Goal: Find specific page/section: Find specific page/section

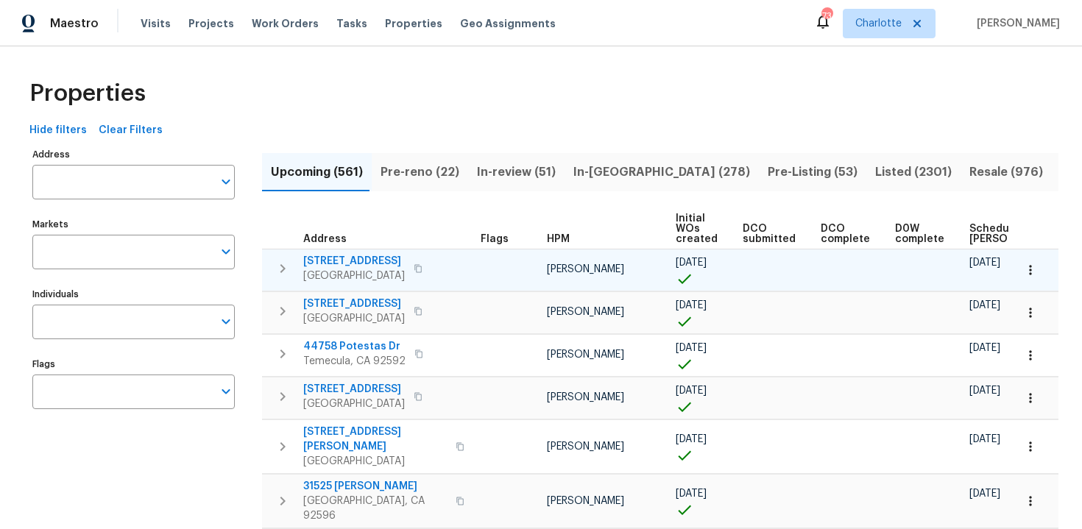
scroll to position [0, 155]
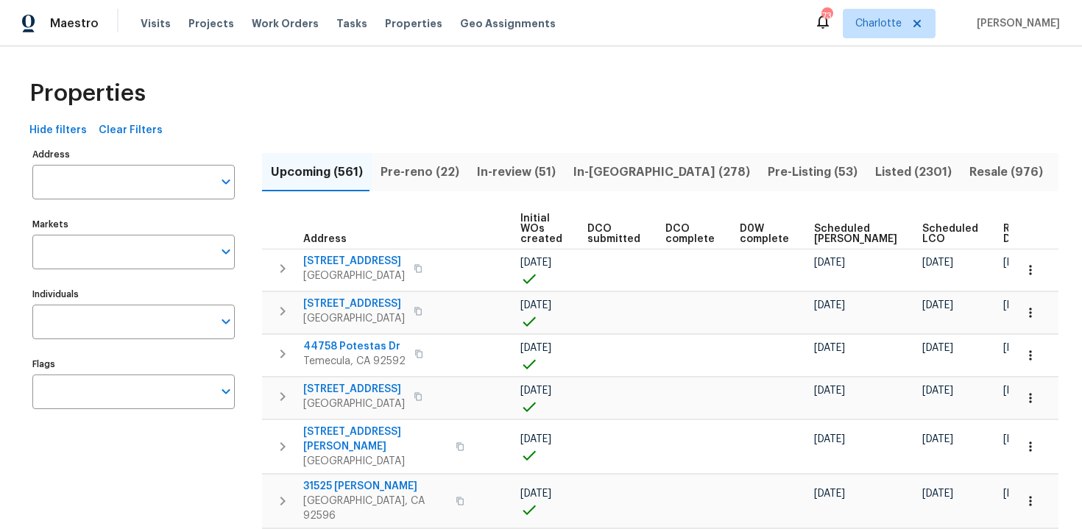
click at [1003, 232] on span "Ready Date" at bounding box center [1019, 234] width 32 height 21
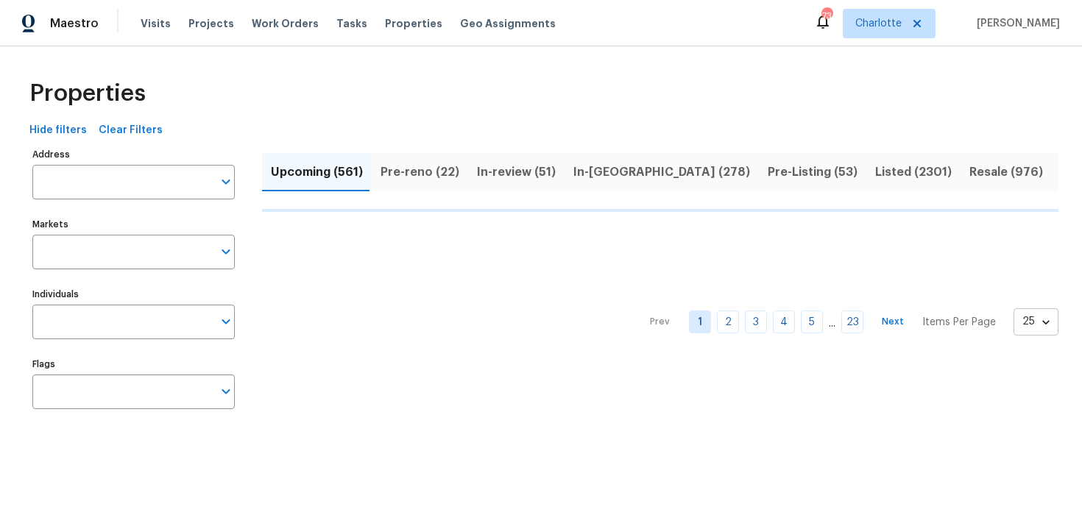
click at [1033, 319] on body "Maestro Visits Projects Work Orders Tasks Properties Geo Assignments 73 Charlot…" at bounding box center [541, 223] width 1082 height 447
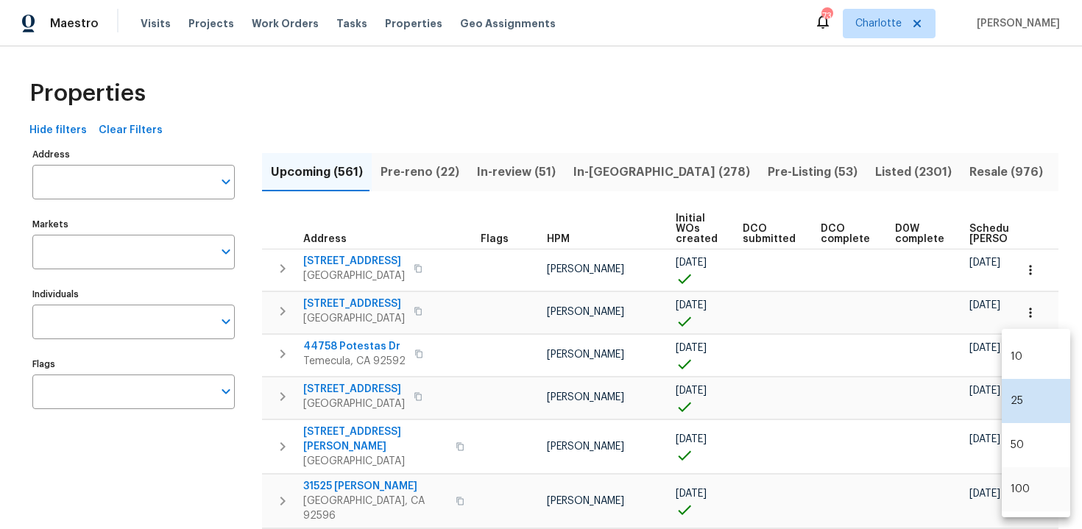
click at [1023, 487] on li "100" at bounding box center [1036, 489] width 68 height 44
type input "100"
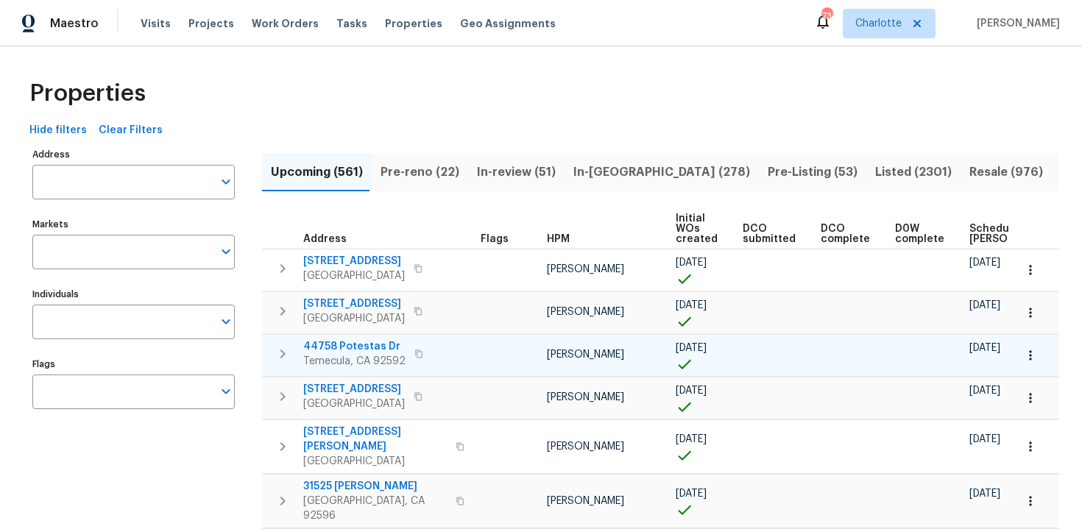
scroll to position [0, 171]
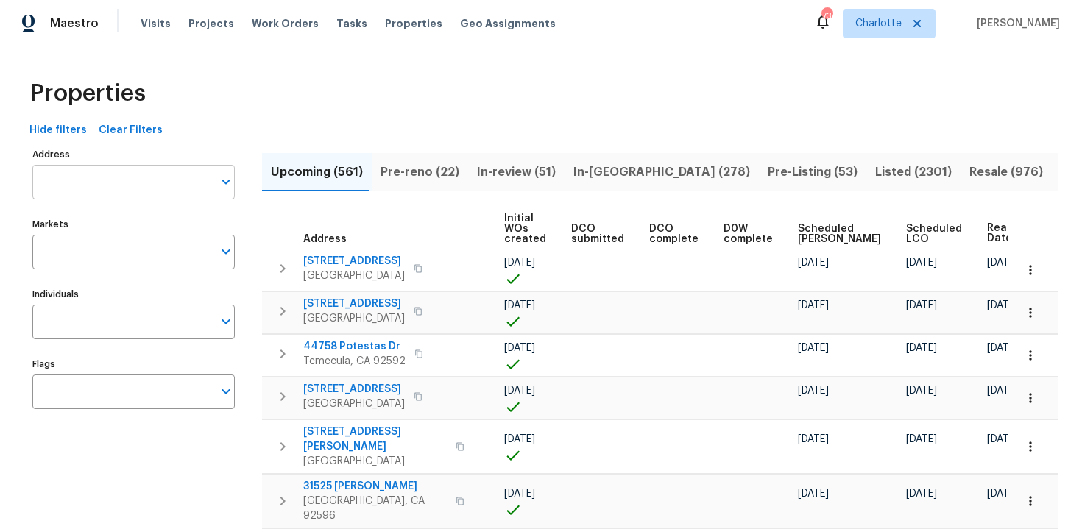
click at [130, 185] on input "Address" at bounding box center [122, 182] width 180 height 35
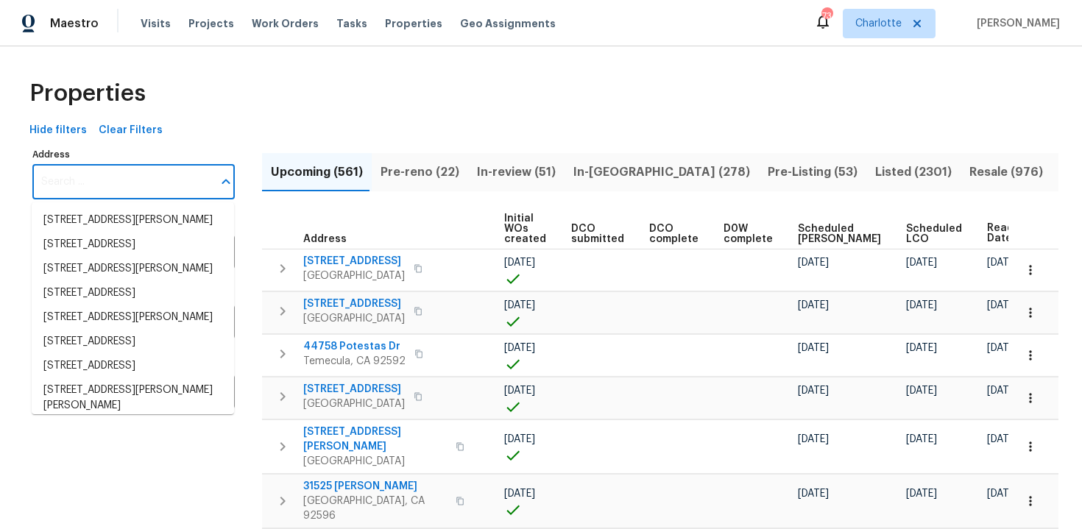
paste input "[STREET_ADDRESS][PERSON_NAME]"
type input "[STREET_ADDRESS][PERSON_NAME]"
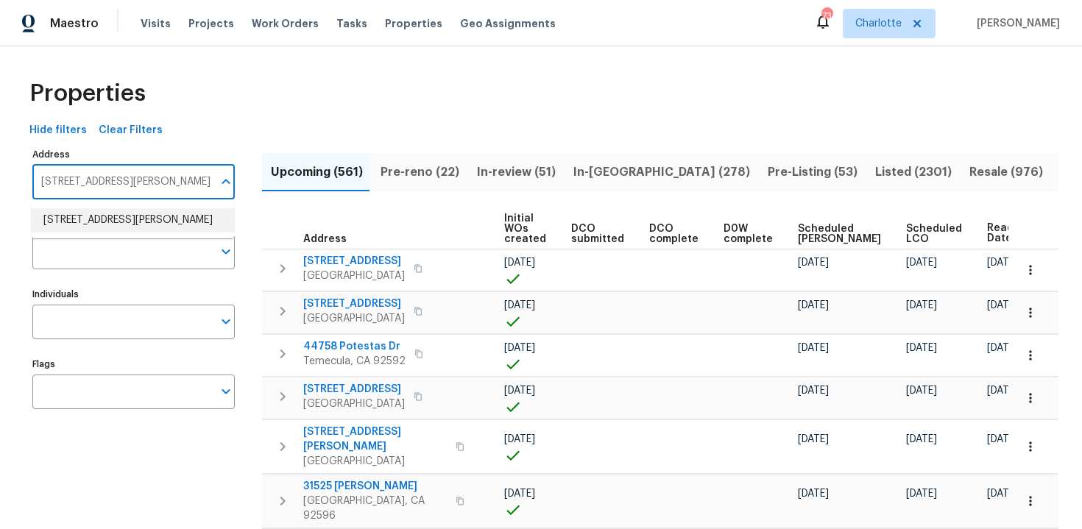
click at [130, 220] on li "2112 Dewberry Ln Pasadena TX 77502" at bounding box center [133, 220] width 202 height 24
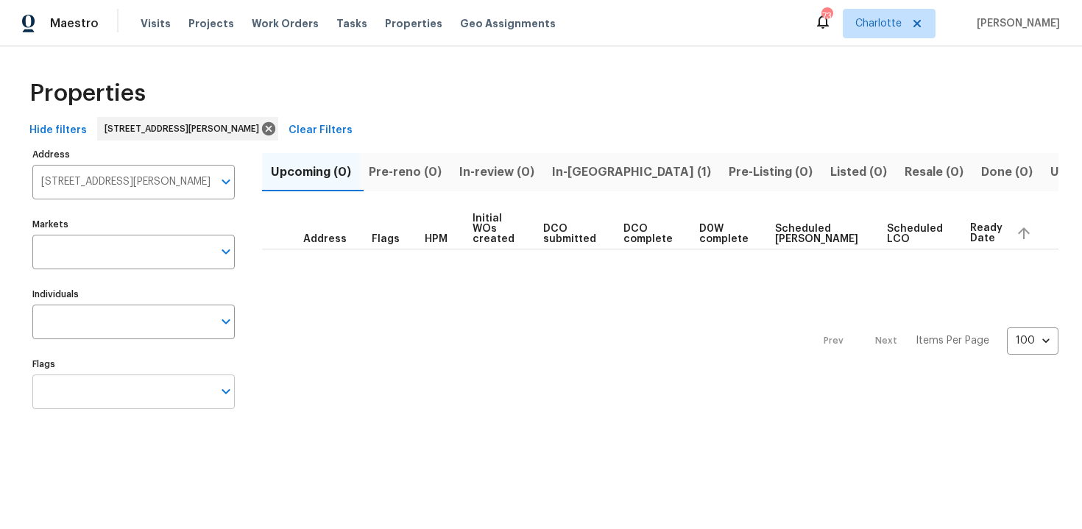
click at [124, 397] on input "Flags" at bounding box center [122, 392] width 180 height 35
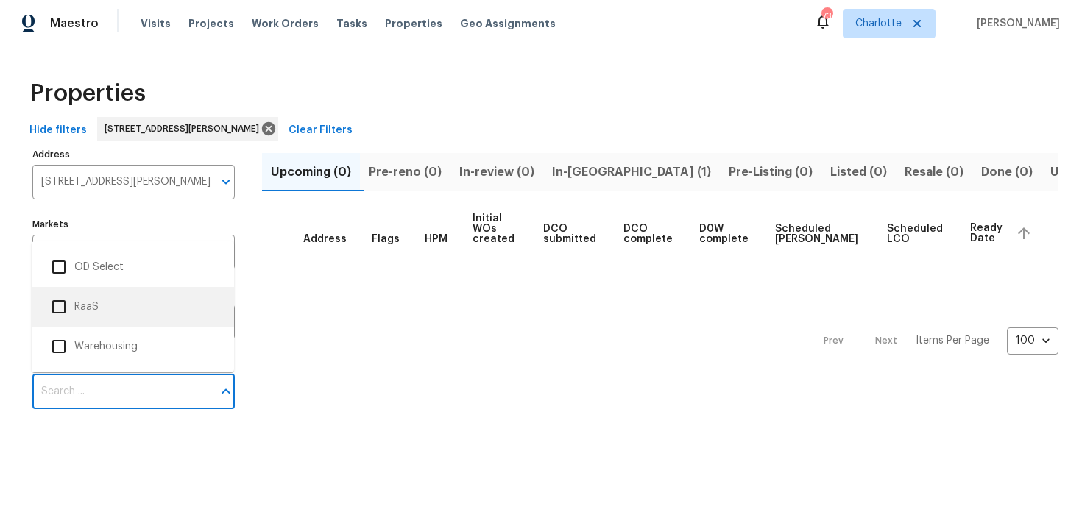
click at [116, 301] on li "RaaS" at bounding box center [132, 306] width 179 height 31
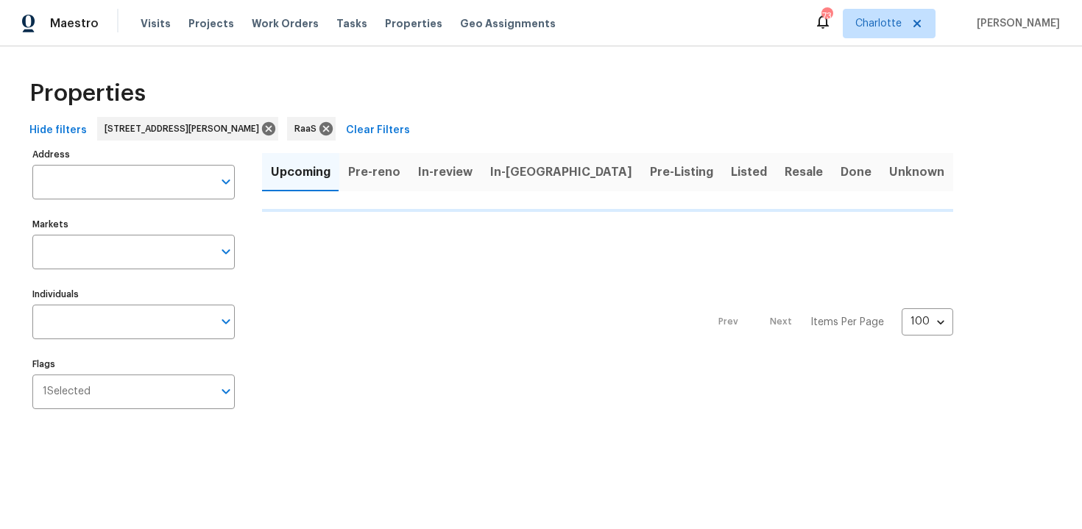
type input "2112 Dewberry Ln Pasadena TX 77502"
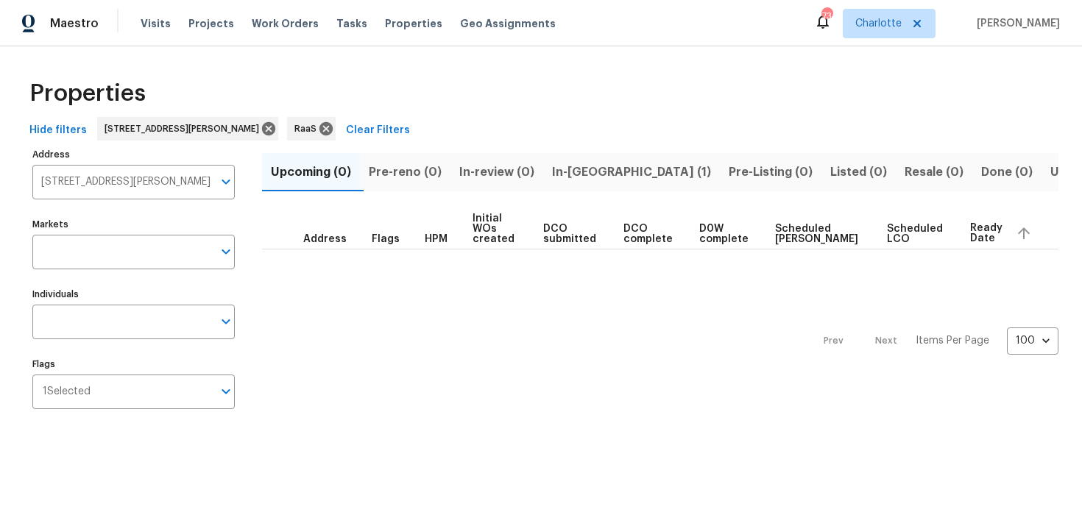
click at [573, 167] on span "In-reno (1)" at bounding box center [631, 172] width 159 height 21
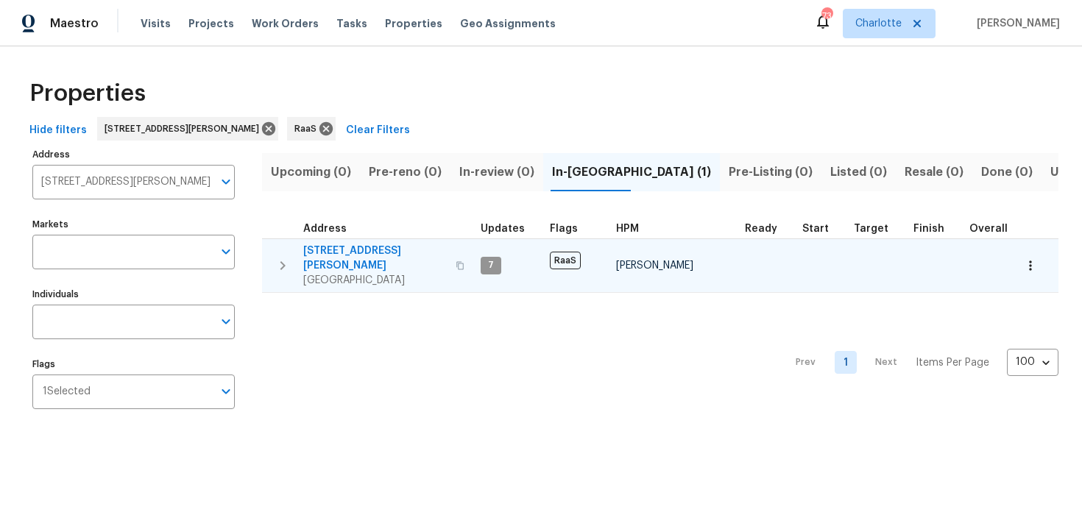
click at [443, 257] on div "2112 Dewberry Ln Pasadena, TX 77502" at bounding box center [386, 266] width 166 height 44
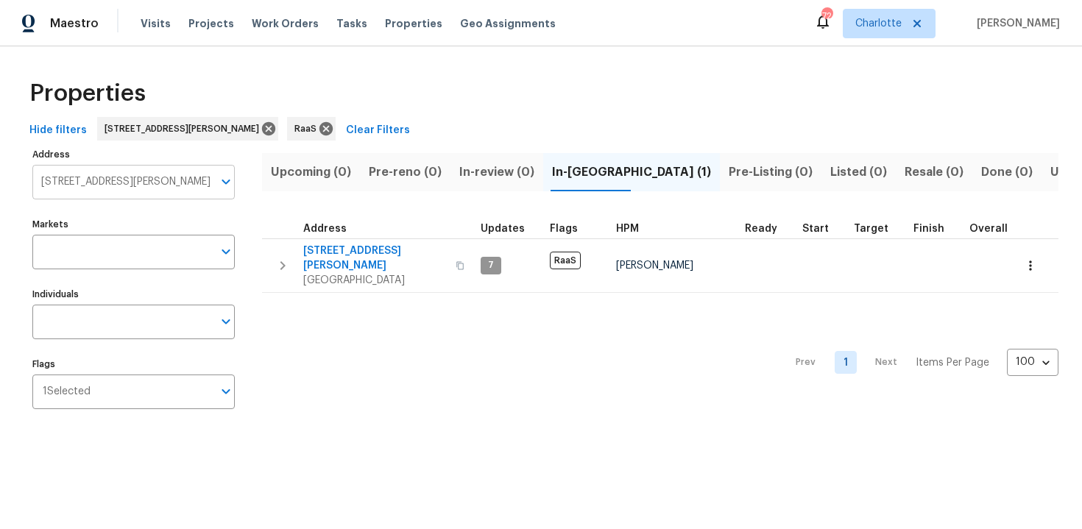
click at [130, 184] on input "2112 Dewberry Ln Pasadena TX 77502" at bounding box center [122, 182] width 180 height 35
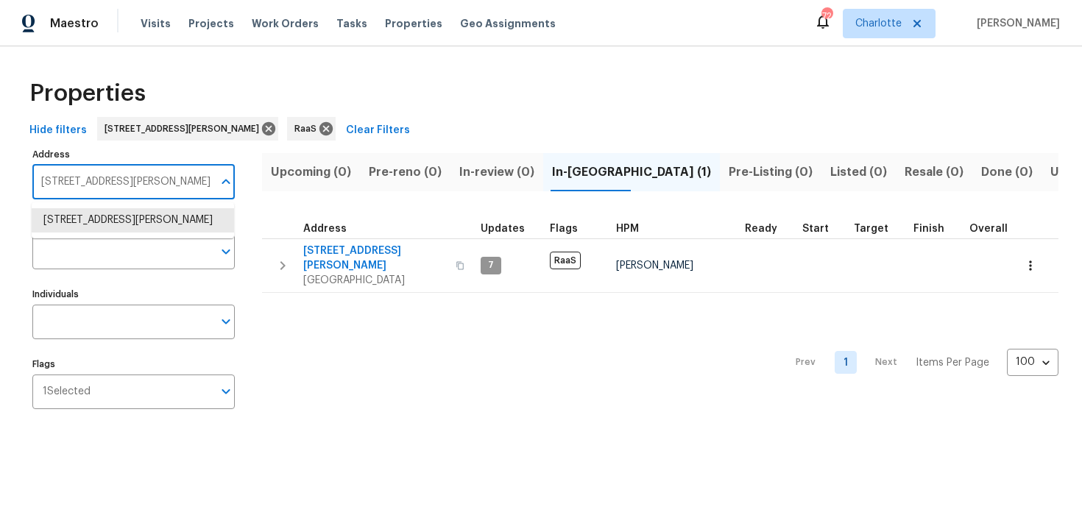
paste input "930 Thornwood Cir, Covington, GA 30016"
type input "930 Thornwood Cir, Covington, GA 30016"
click at [127, 227] on li "930 Thornwood Cir Covington GA 30016" at bounding box center [133, 220] width 202 height 24
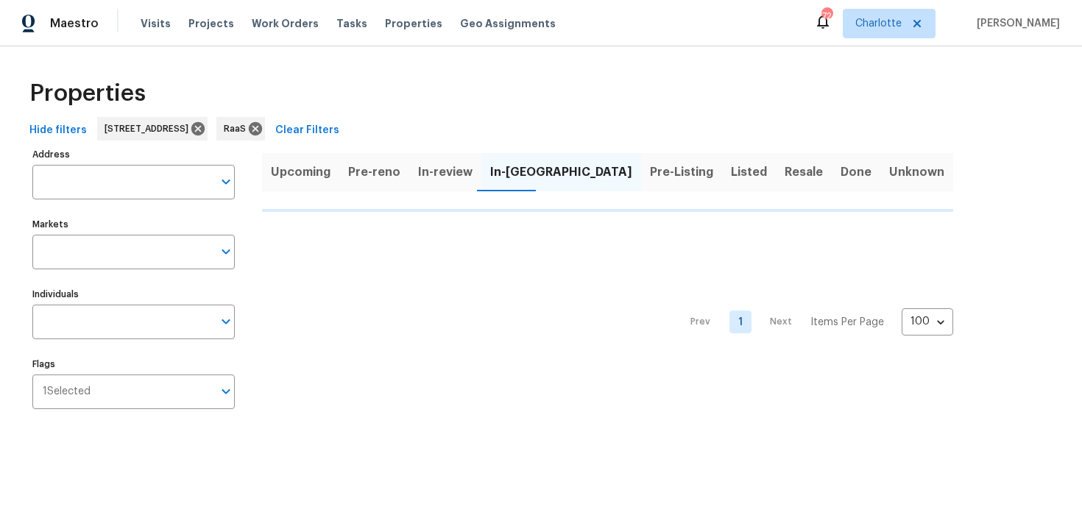
type input "930 Thornwood Cir Covington GA 30016"
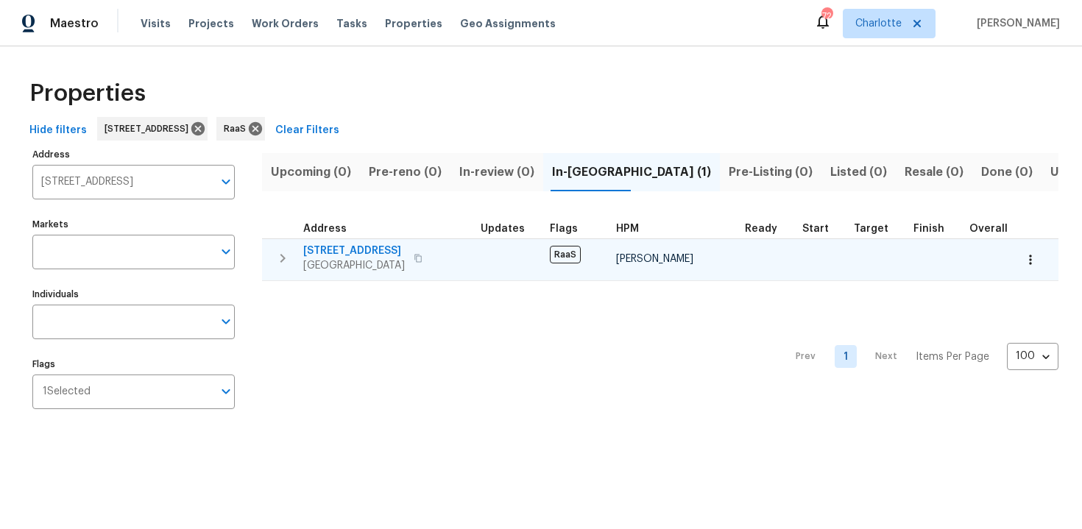
click at [451, 246] on div "930 Thornwood Cir Covington, GA 30016" at bounding box center [386, 258] width 166 height 29
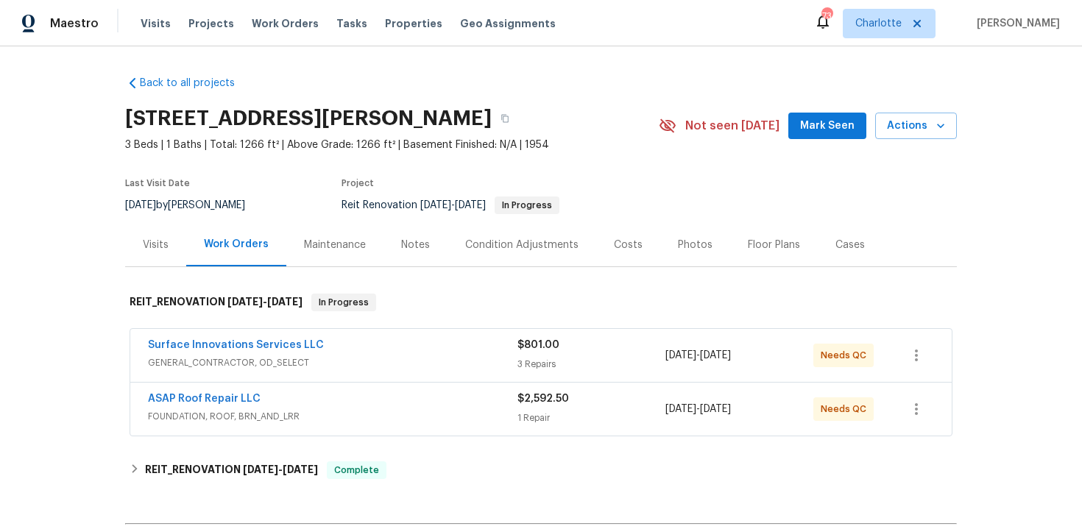
click at [619, 241] on div "Costs" at bounding box center [628, 245] width 29 height 15
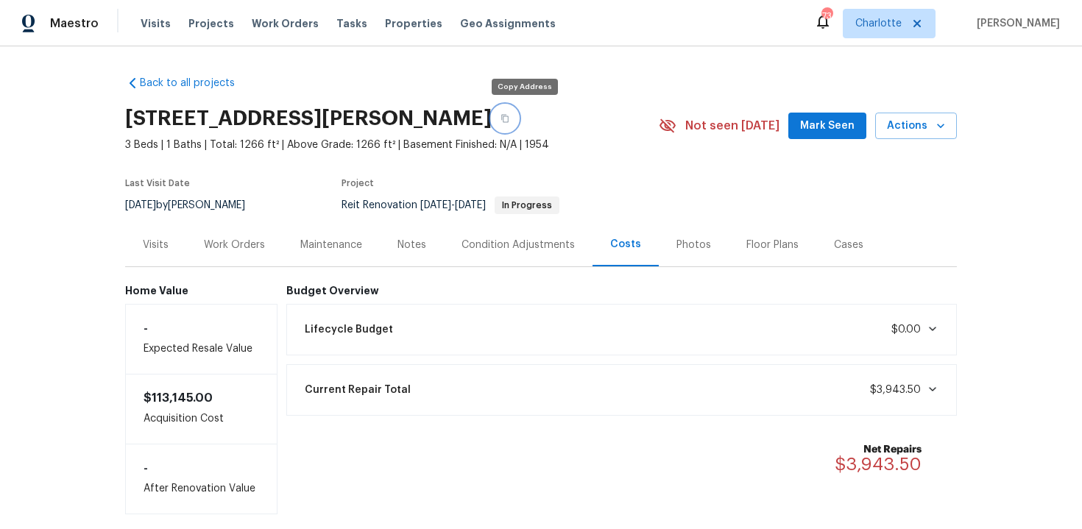
click at [509, 121] on icon "button" at bounding box center [504, 118] width 9 height 9
click at [249, 252] on div "Work Orders" at bounding box center [234, 244] width 96 height 43
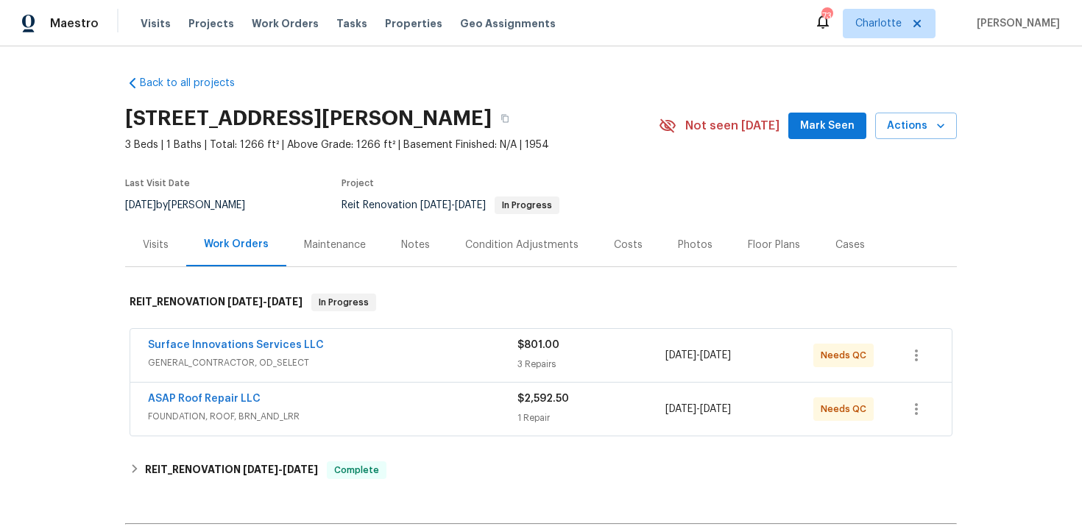
scroll to position [143, 0]
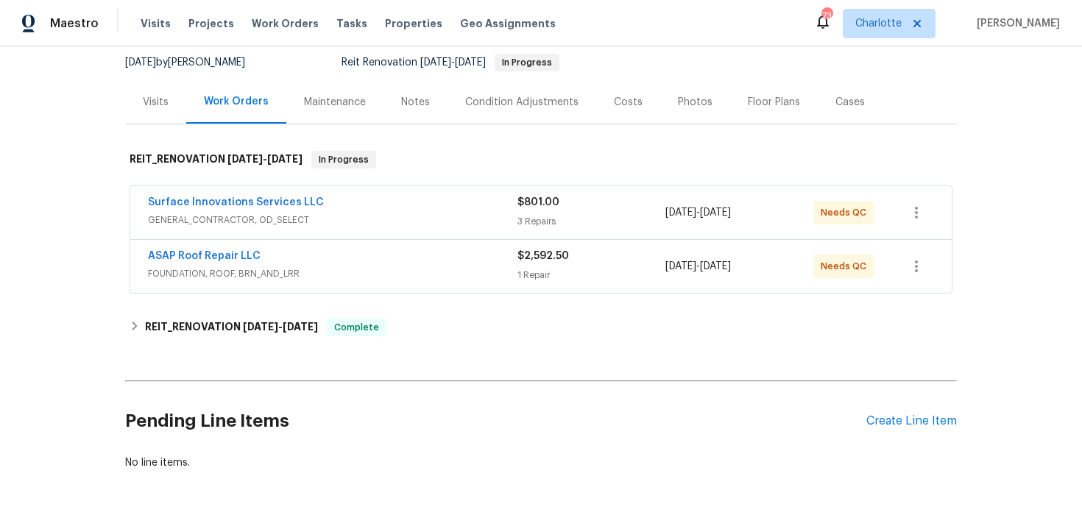
click at [415, 258] on div "ASAP Roof Repair LLC" at bounding box center [332, 258] width 369 height 18
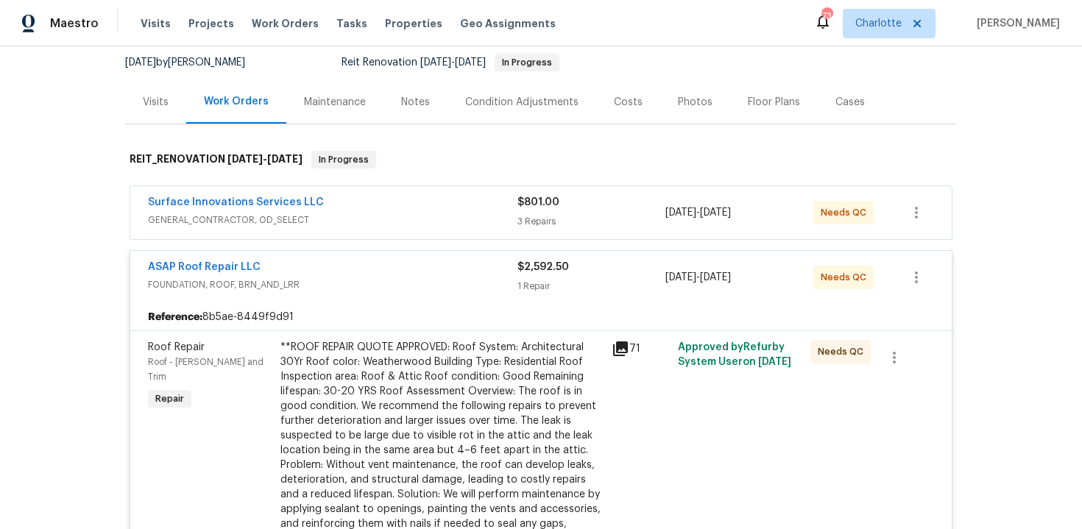
click at [386, 272] on div "ASAP Roof Repair LLC" at bounding box center [332, 269] width 369 height 18
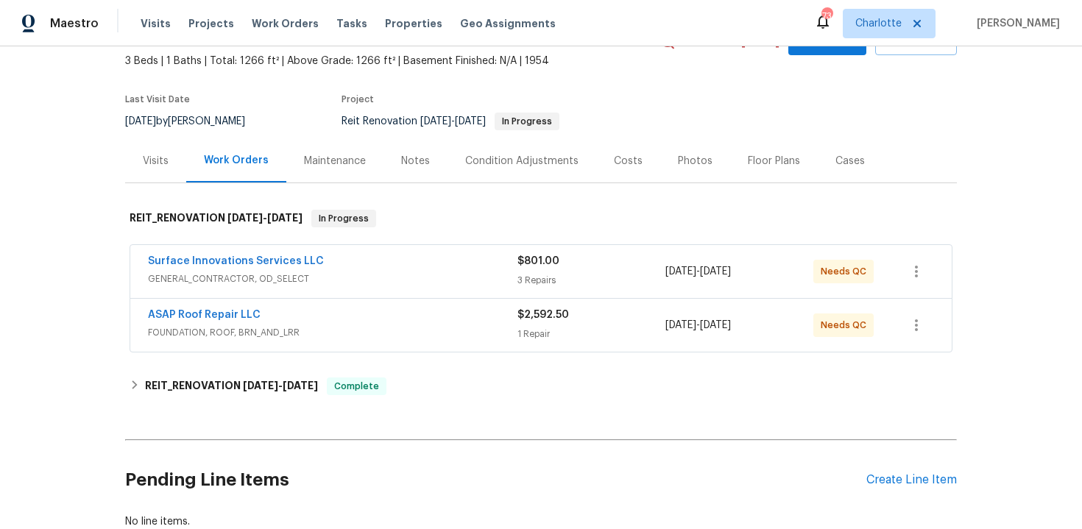
scroll to position [0, 0]
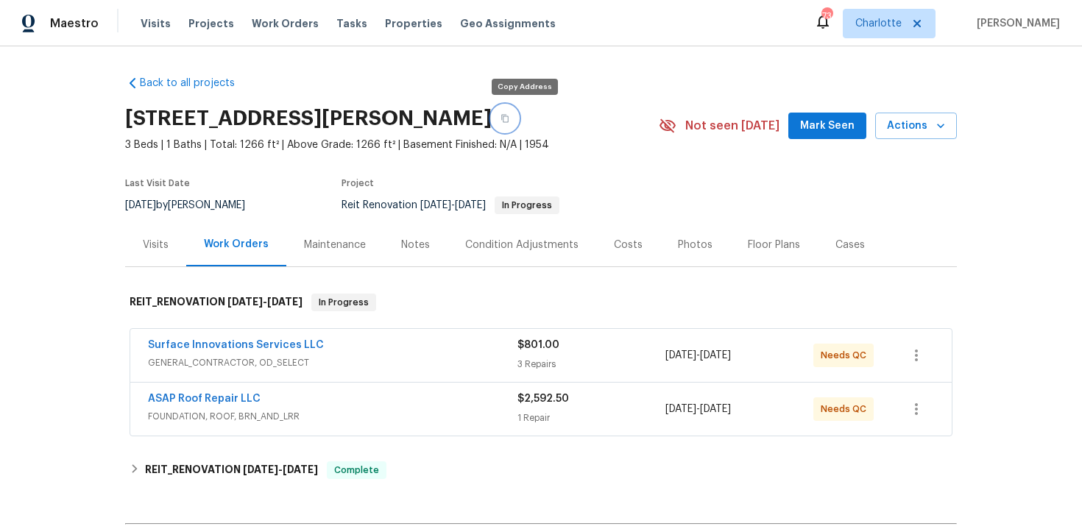
click at [509, 116] on icon "button" at bounding box center [504, 118] width 9 height 9
click at [509, 116] on icon "button" at bounding box center [504, 119] width 7 height 8
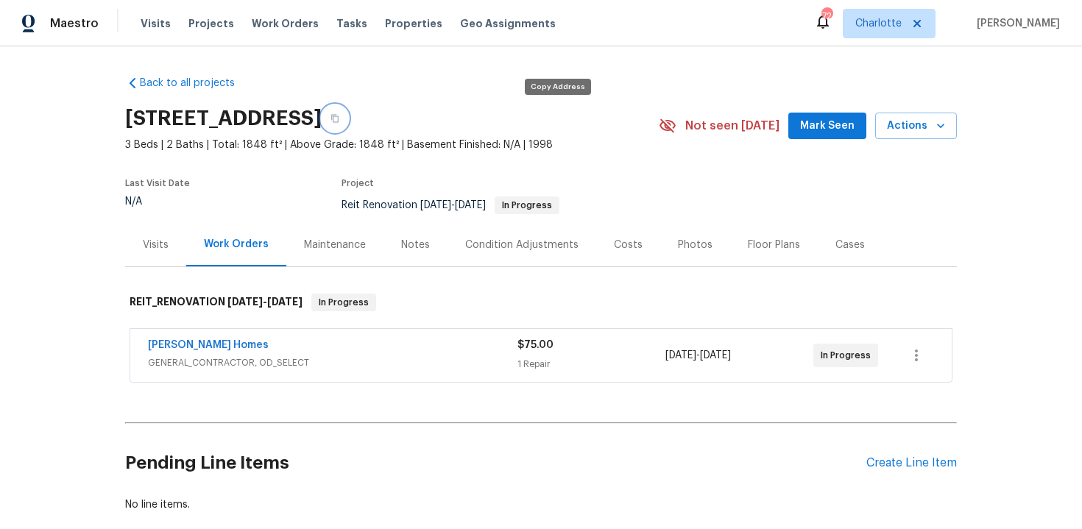
click at [339, 116] on icon "button" at bounding box center [334, 119] width 7 height 8
